Goal: Complete application form

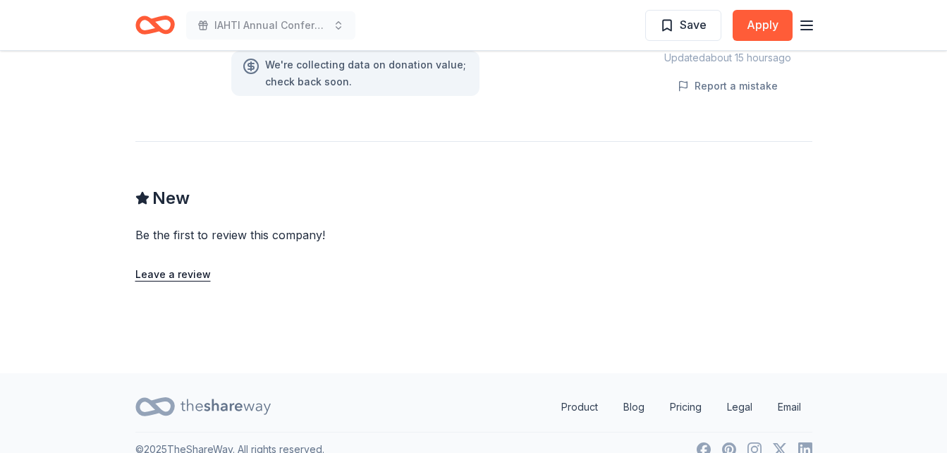
scroll to position [1062, 0]
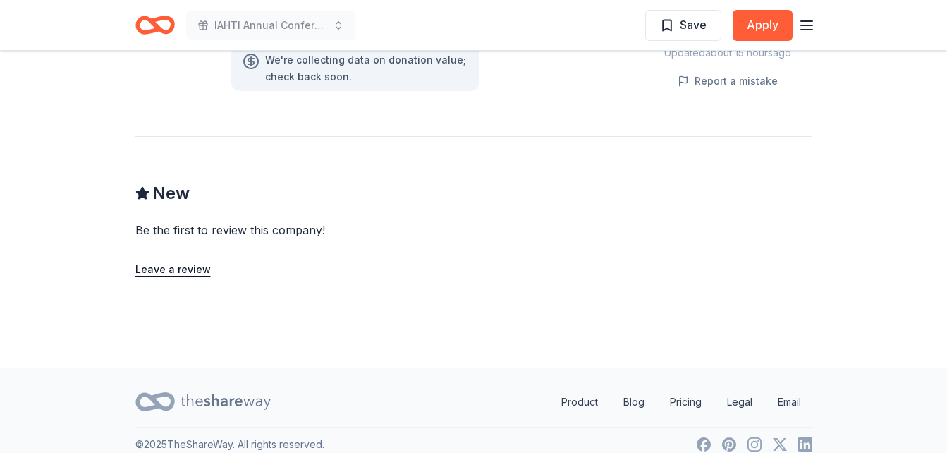
click at [162, 25] on icon "Home" at bounding box center [154, 24] width 39 height 33
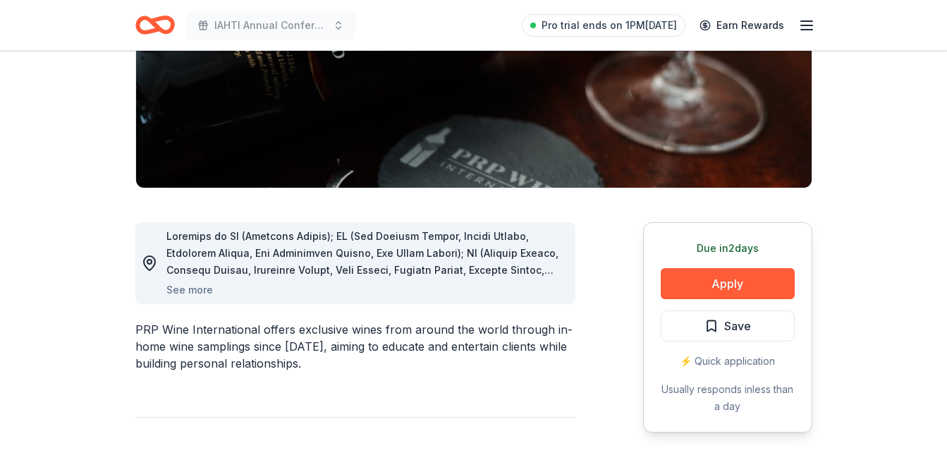
scroll to position [282, 0]
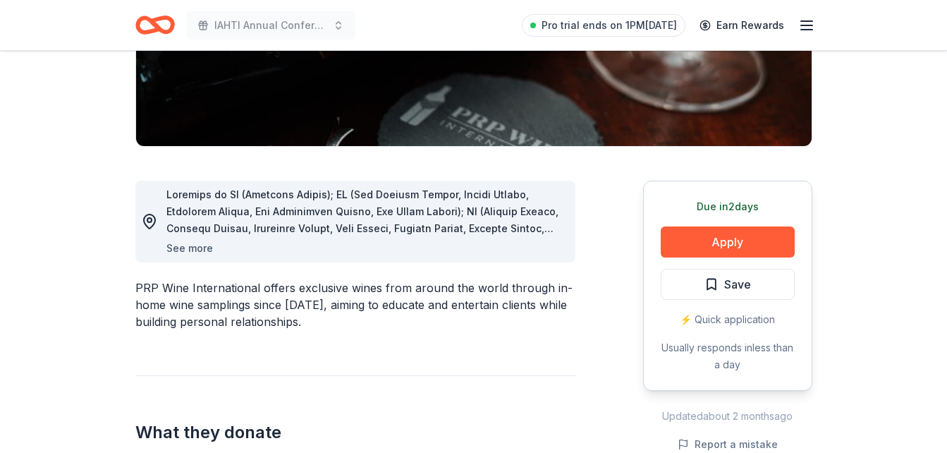
click at [173, 250] on button "See more" at bounding box center [189, 248] width 47 height 17
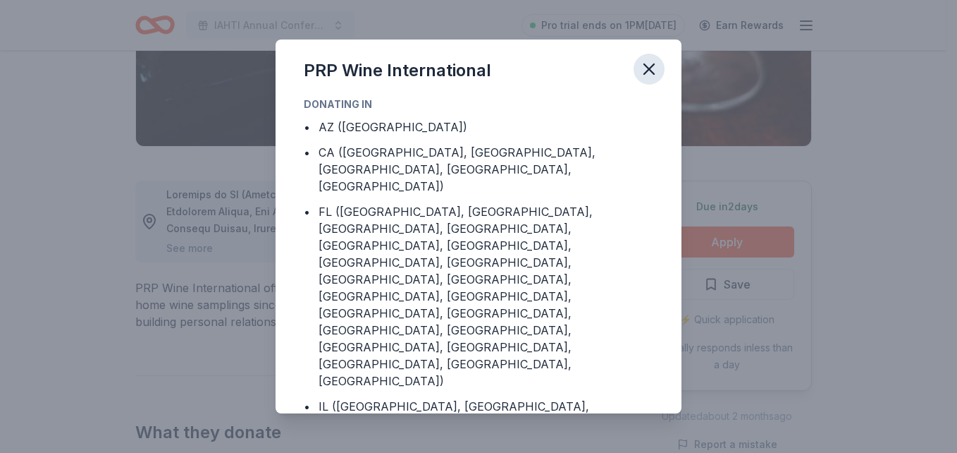
click at [644, 65] on icon "button" at bounding box center [649, 69] width 20 height 20
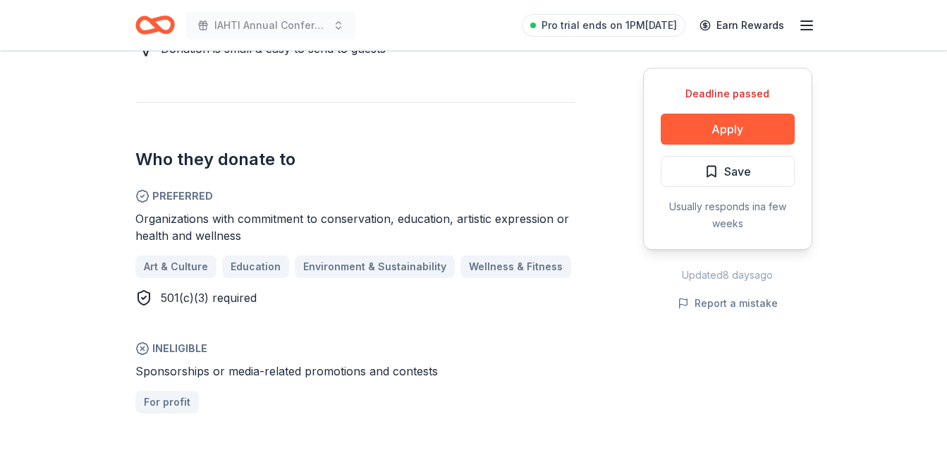
scroll to position [352, 0]
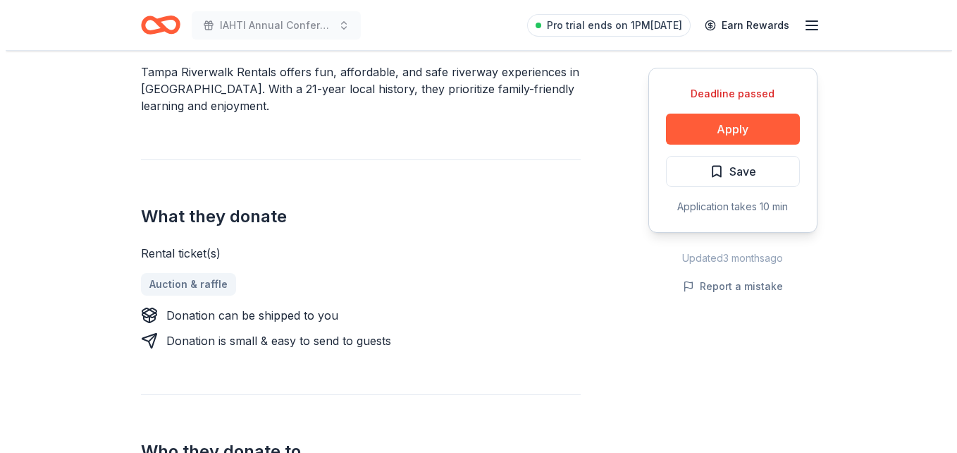
scroll to position [564, 0]
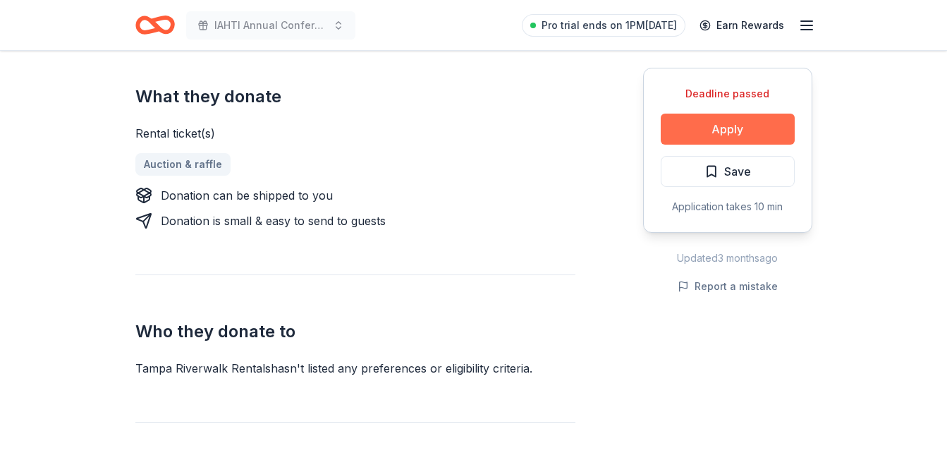
click at [715, 121] on button "Apply" at bounding box center [728, 128] width 134 height 31
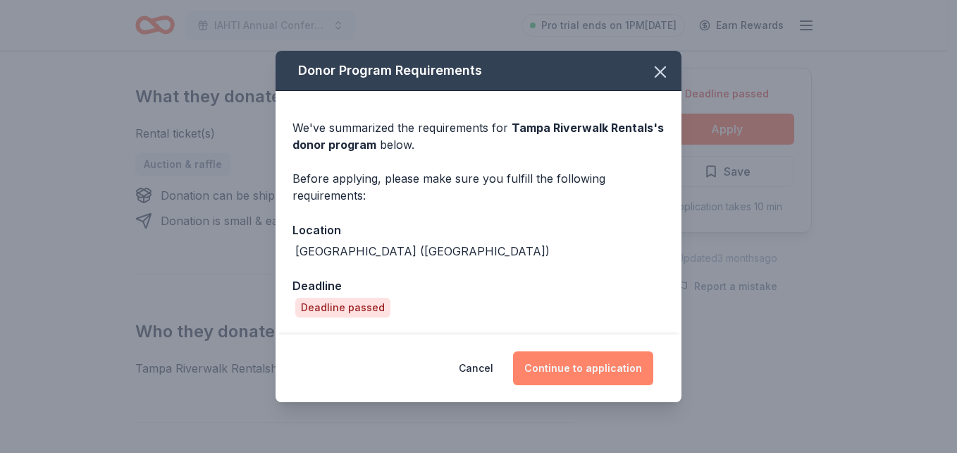
click at [602, 366] on button "Continue to application" at bounding box center [583, 368] width 140 height 34
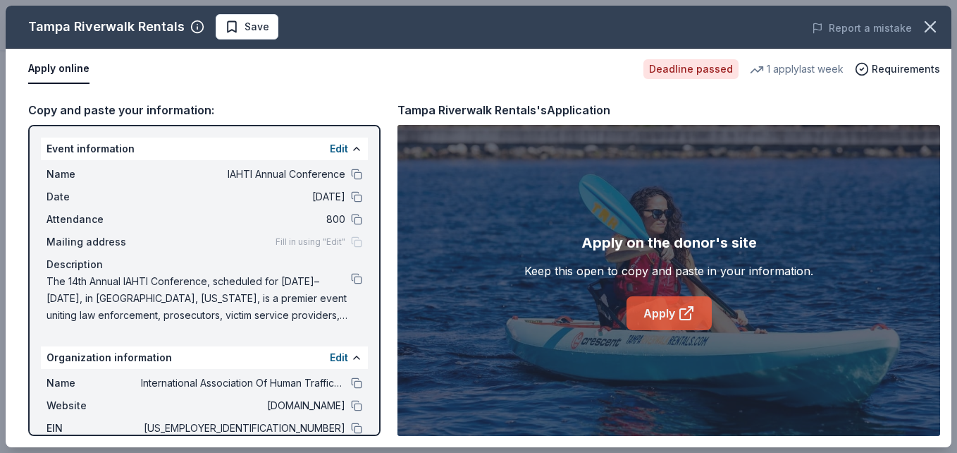
click at [673, 318] on link "Apply" at bounding box center [669, 313] width 85 height 34
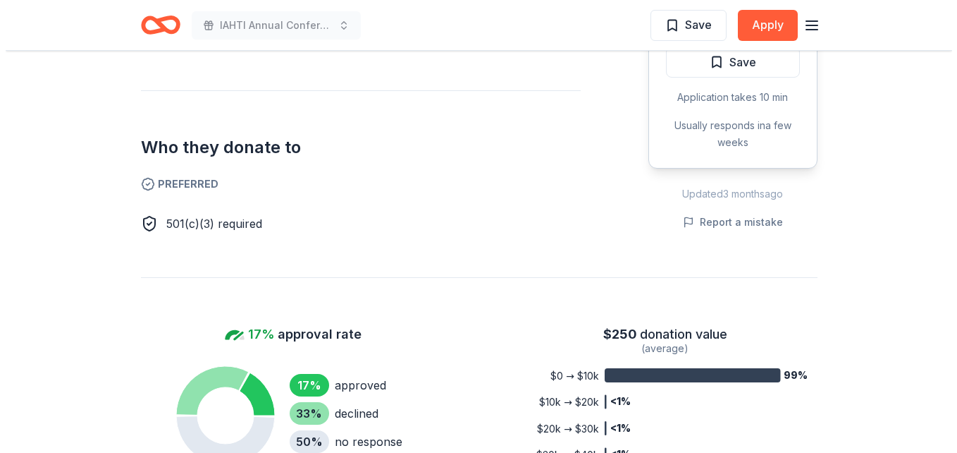
scroll to position [634, 0]
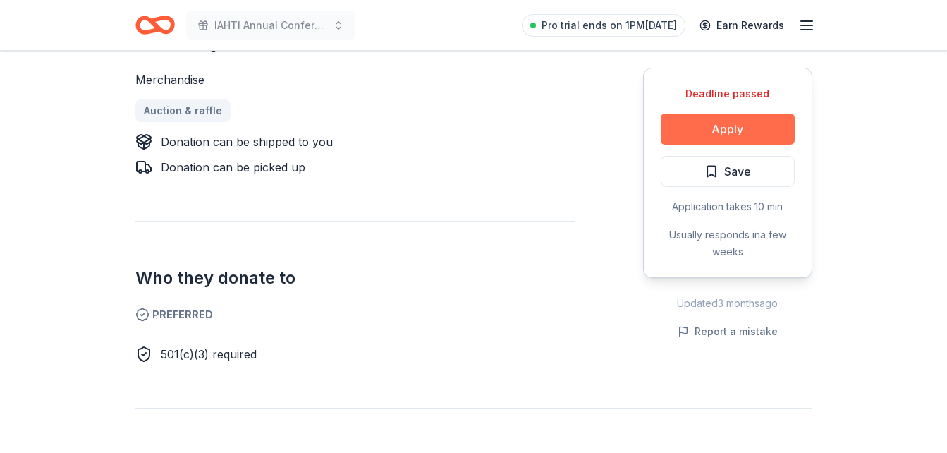
click at [705, 126] on button "Apply" at bounding box center [728, 128] width 134 height 31
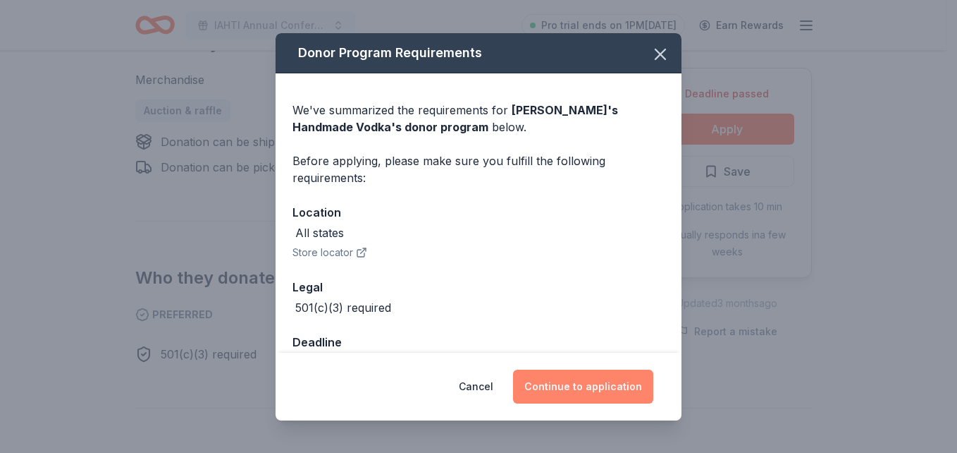
click at [584, 394] on button "Continue to application" at bounding box center [583, 386] width 140 height 34
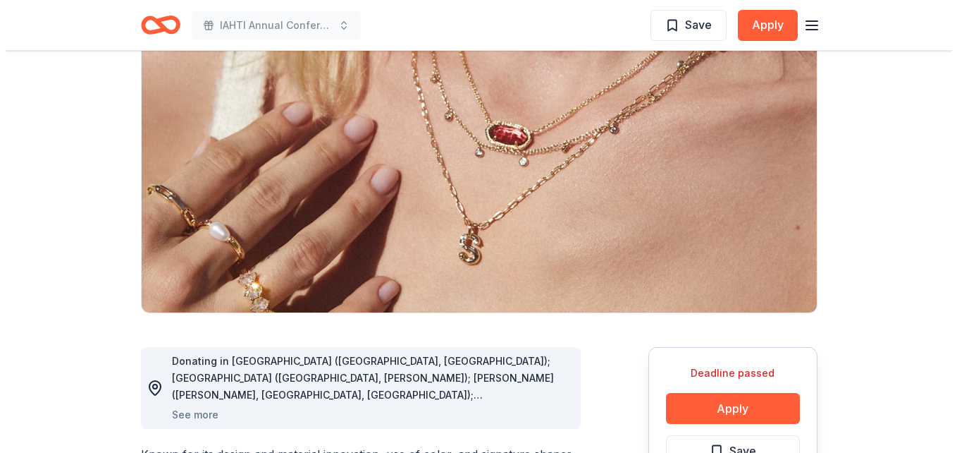
scroll to position [352, 0]
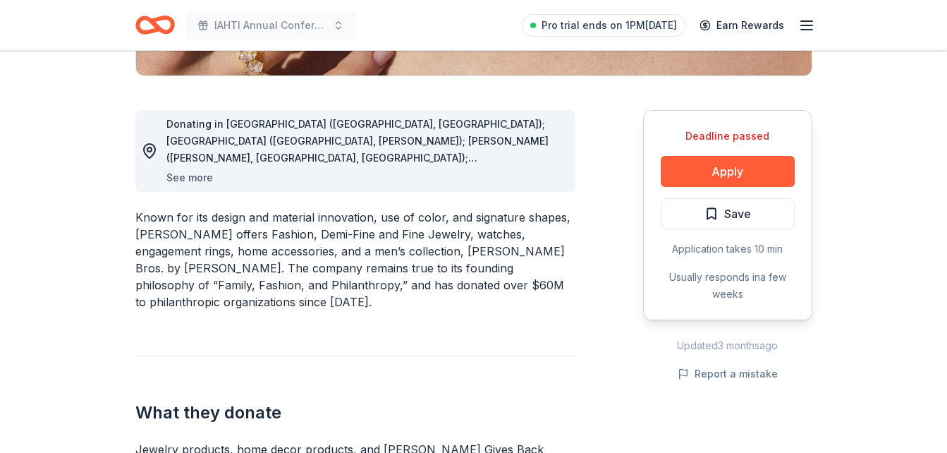
click at [200, 179] on button "See more" at bounding box center [189, 177] width 47 height 17
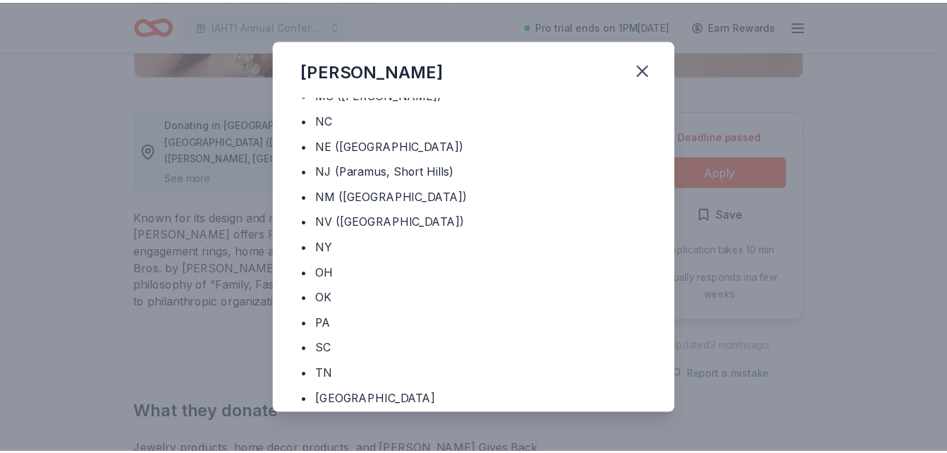
scroll to position [613, 0]
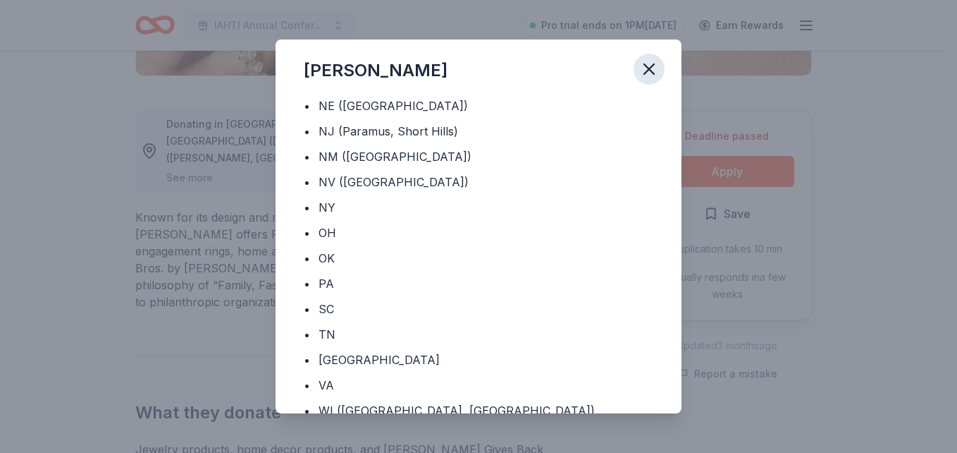
click at [651, 67] on icon "button" at bounding box center [649, 69] width 10 height 10
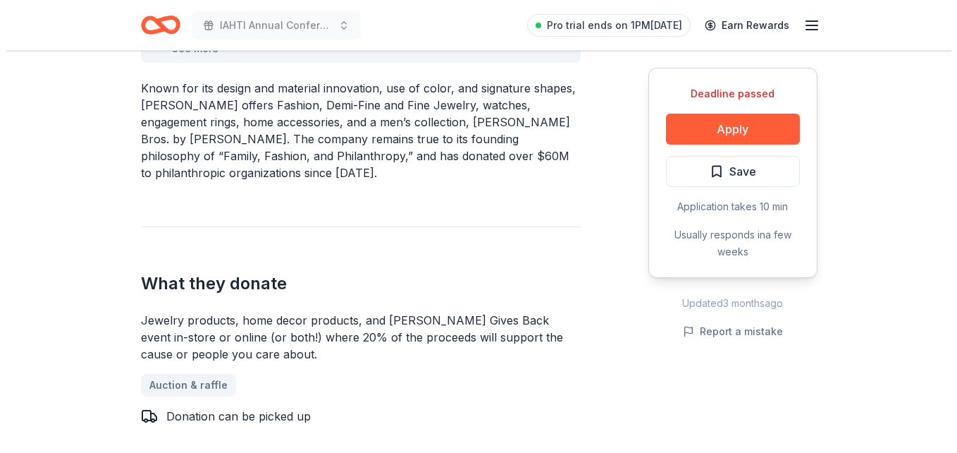
scroll to position [493, 0]
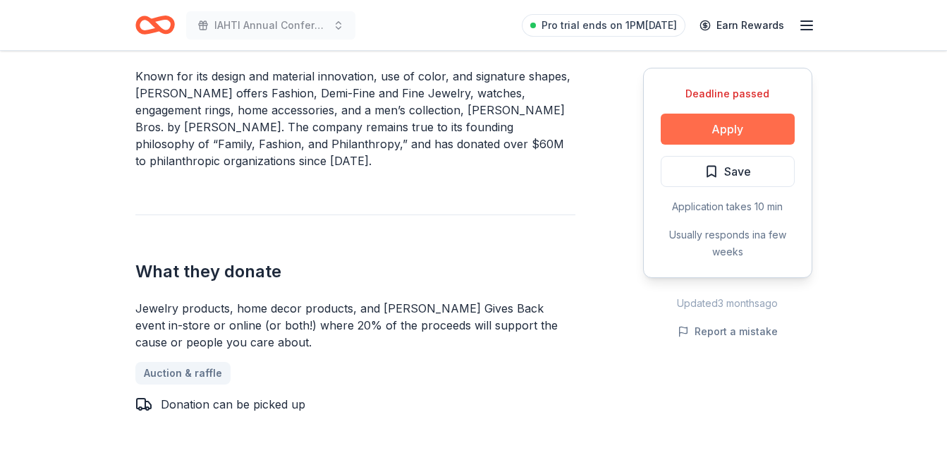
click at [713, 131] on button "Apply" at bounding box center [728, 128] width 134 height 31
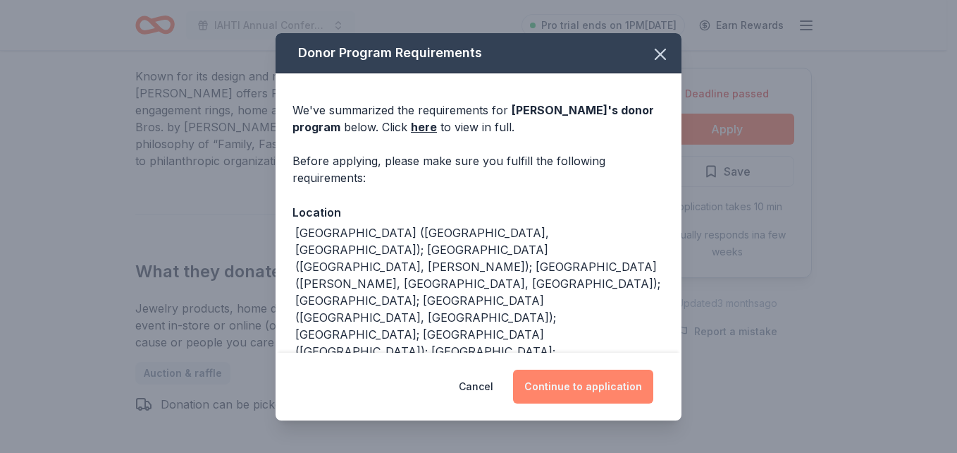
click at [591, 385] on button "Continue to application" at bounding box center [583, 386] width 140 height 34
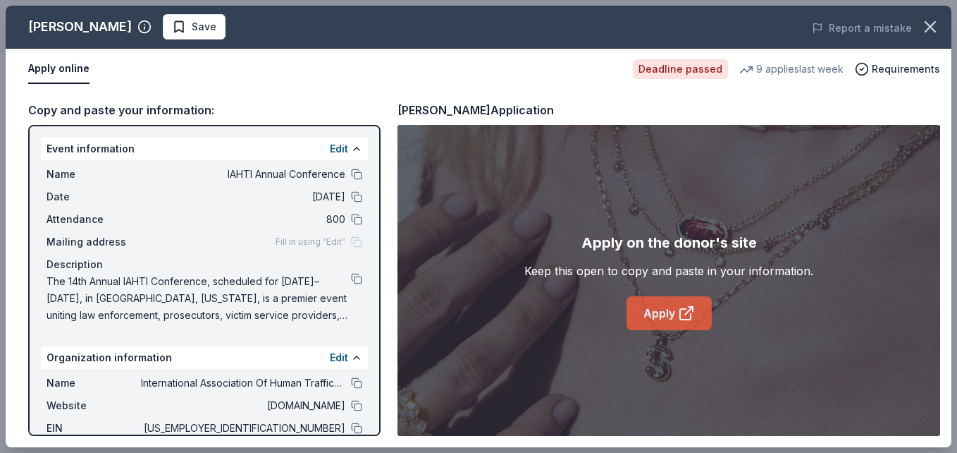
click at [680, 308] on icon at bounding box center [686, 313] width 17 height 17
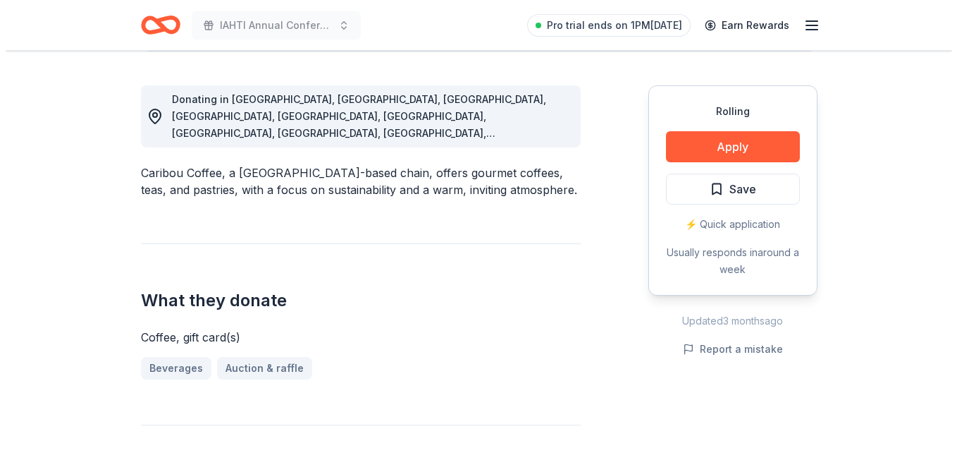
scroll to position [352, 0]
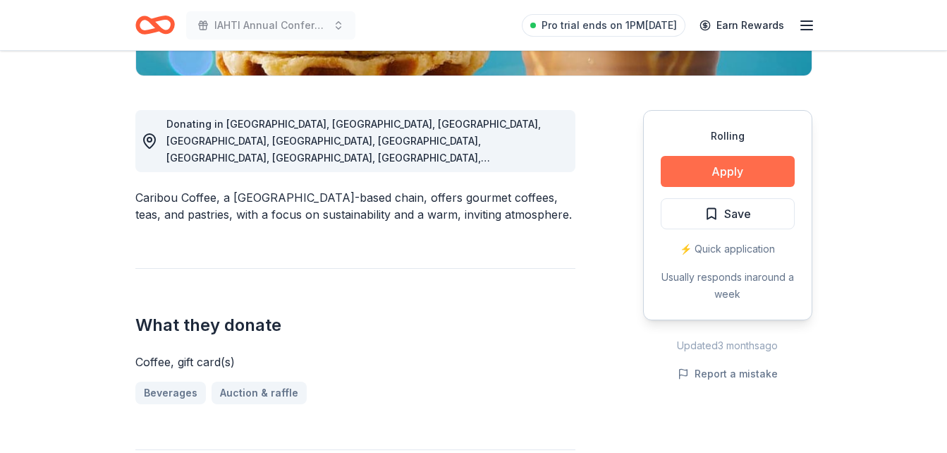
click at [733, 168] on button "Apply" at bounding box center [728, 171] width 134 height 31
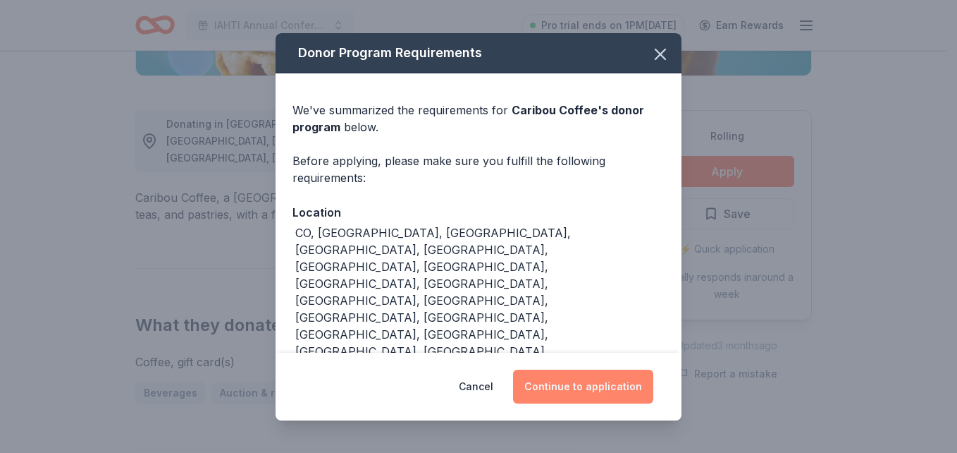
click at [615, 392] on button "Continue to application" at bounding box center [583, 386] width 140 height 34
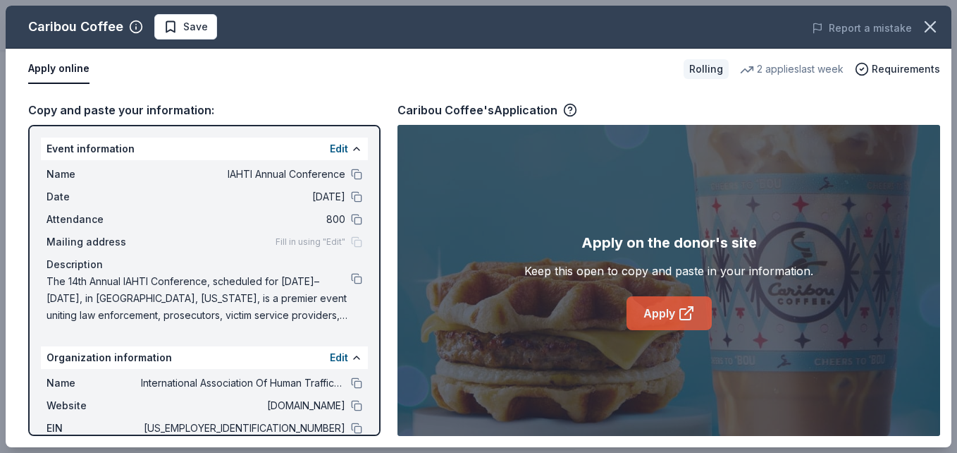
click at [694, 313] on icon at bounding box center [686, 313] width 17 height 17
